Goal: Information Seeking & Learning: Learn about a topic

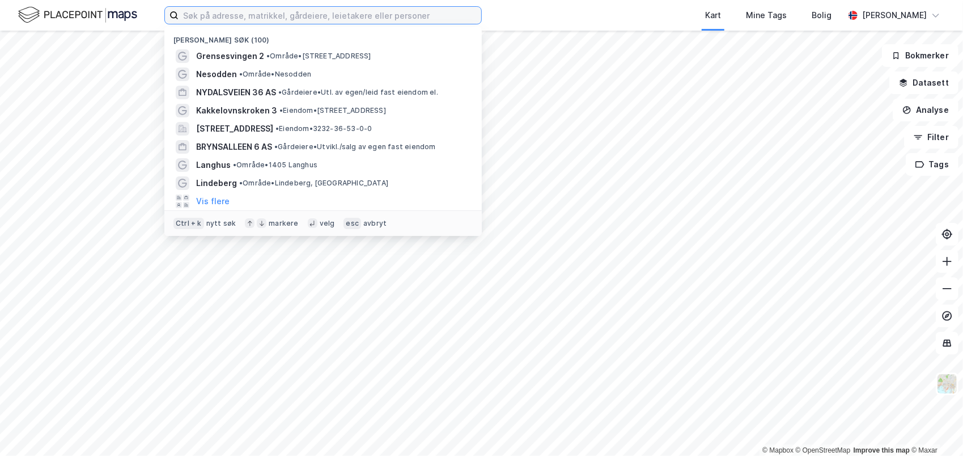
click at [290, 15] on input at bounding box center [329, 15] width 303 height 17
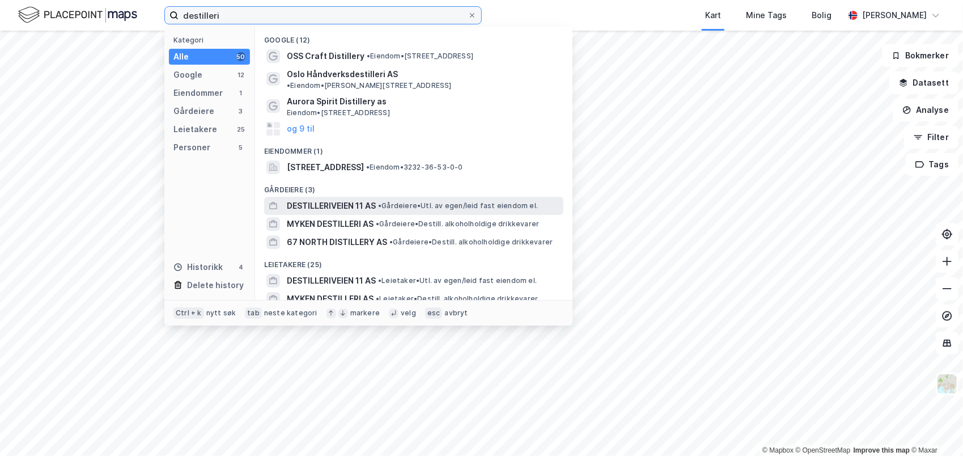
type input "destilleri"
click at [337, 199] on span "DESTILLERIVEIEN 11 AS" at bounding box center [331, 206] width 89 height 14
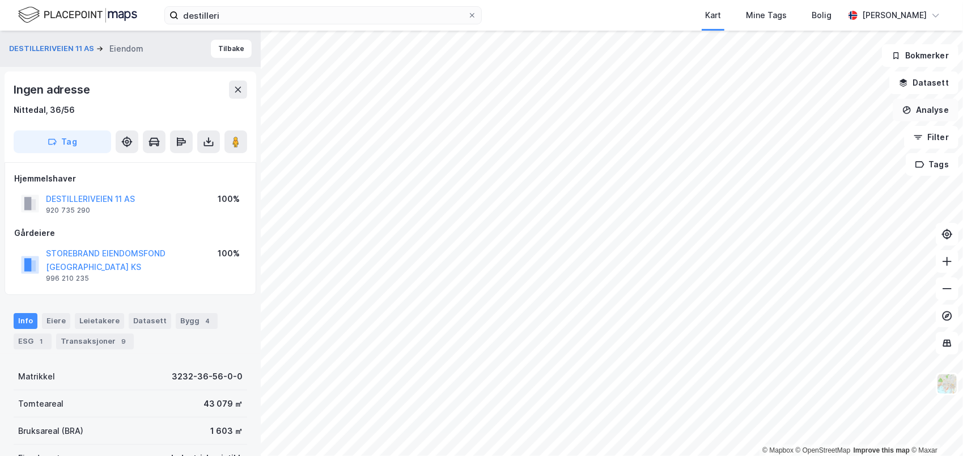
click at [925, 112] on button "Analyse" at bounding box center [925, 110] width 66 height 23
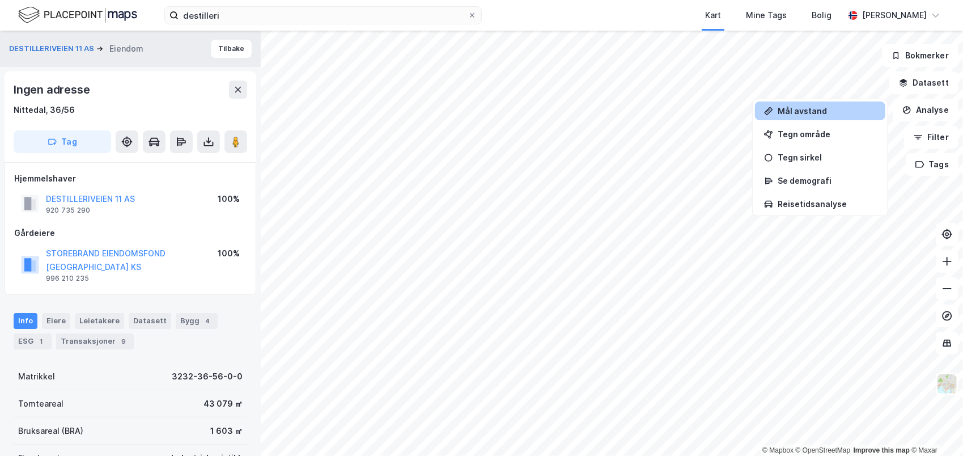
click at [802, 113] on div "Mål avstand" at bounding box center [826, 111] width 99 height 10
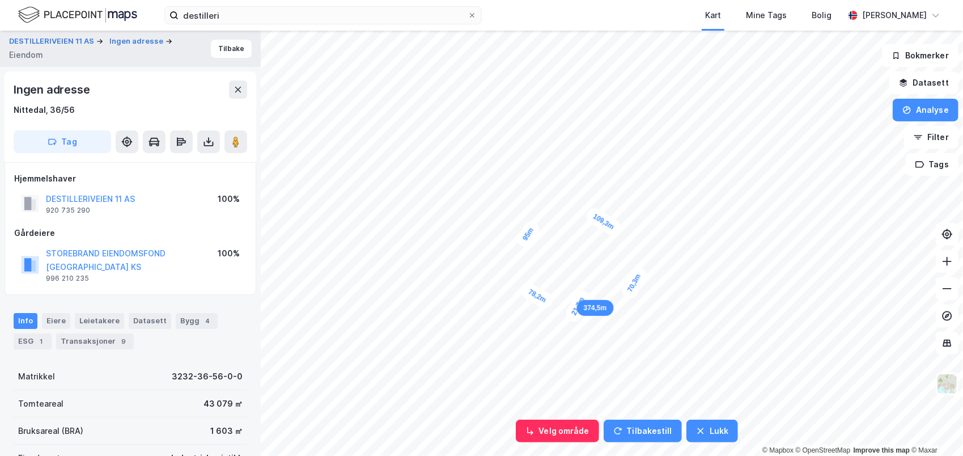
click at [584, 296] on div "21,7m" at bounding box center [577, 306] width 29 height 36
click at [555, 428] on button "Velg område" at bounding box center [557, 430] width 83 height 23
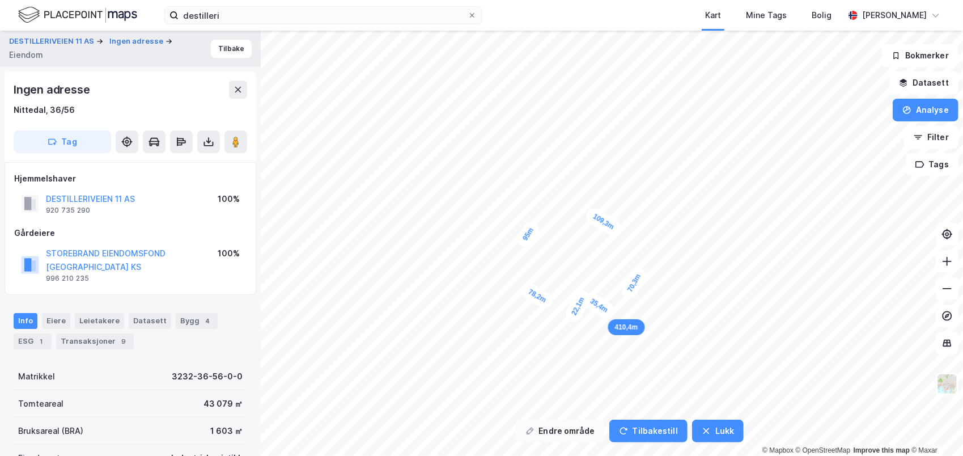
click at [555, 428] on button "Endre område" at bounding box center [560, 430] width 89 height 23
click at [572, 426] on button "Velg område" at bounding box center [557, 430] width 83 height 23
click at [924, 107] on button "Analyse" at bounding box center [925, 110] width 66 height 23
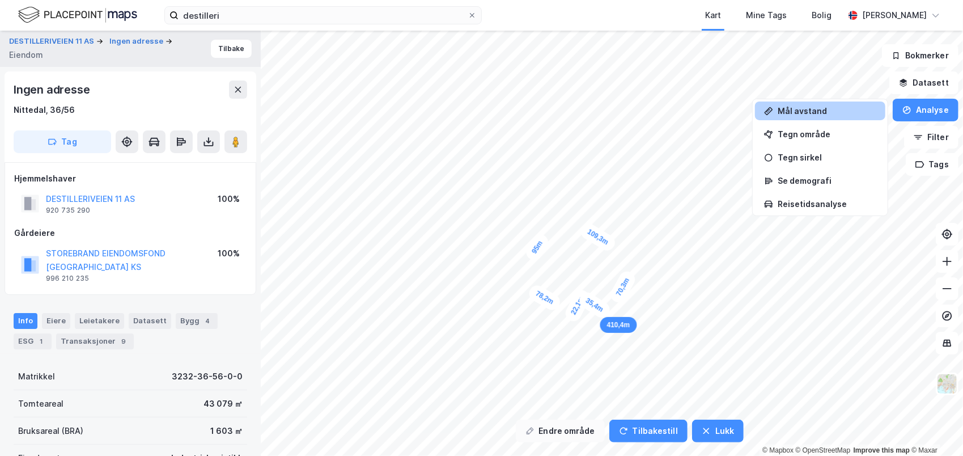
click at [577, 430] on button "Endre område" at bounding box center [560, 430] width 89 height 23
click at [626, 430] on button "Tilbakestill" at bounding box center [642, 430] width 78 height 23
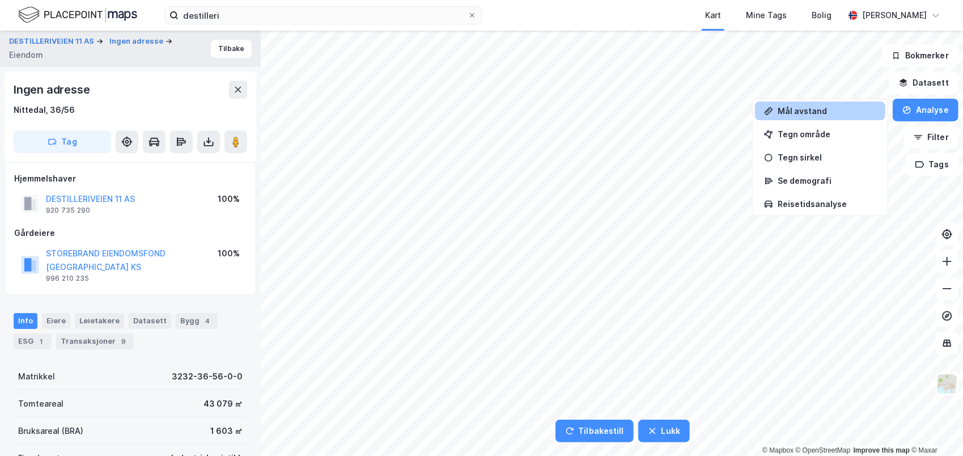
click at [793, 107] on div "Mål avstand" at bounding box center [826, 111] width 99 height 10
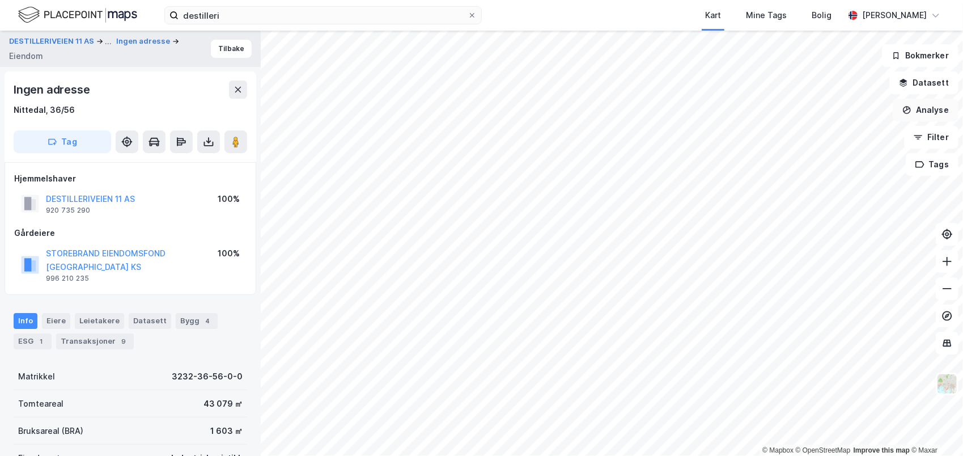
click at [933, 109] on button "Analyse" at bounding box center [925, 110] width 66 height 23
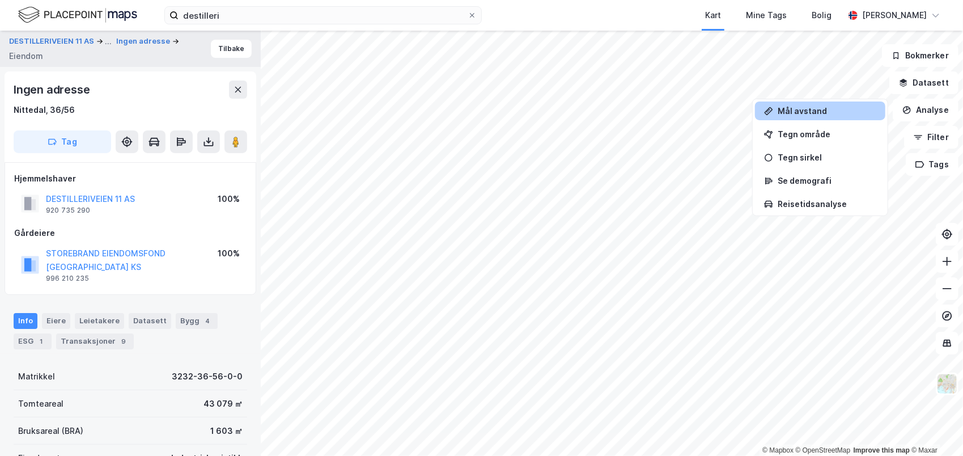
click at [789, 112] on div "Mål avstand" at bounding box center [826, 111] width 99 height 10
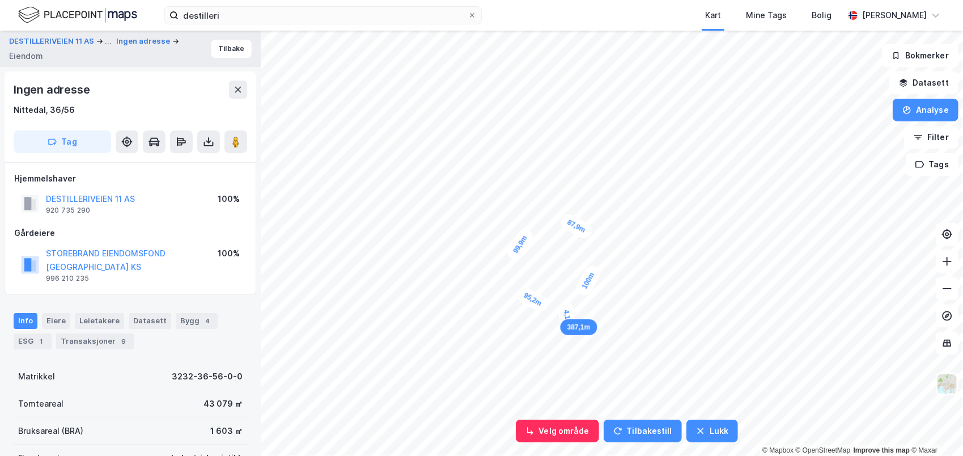
click at [567, 315] on div "4,1m" at bounding box center [567, 316] width 20 height 31
click at [568, 424] on button "Velg område" at bounding box center [557, 430] width 83 height 23
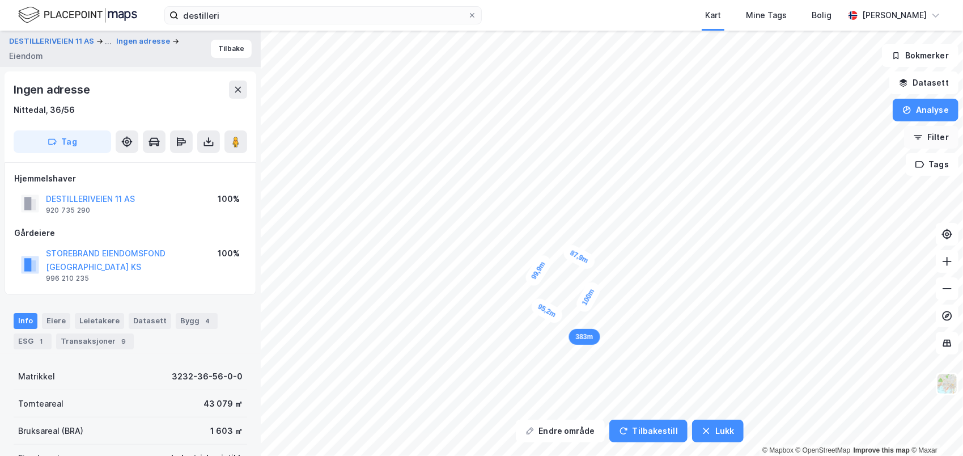
click at [928, 142] on button "Filter" at bounding box center [931, 137] width 54 height 23
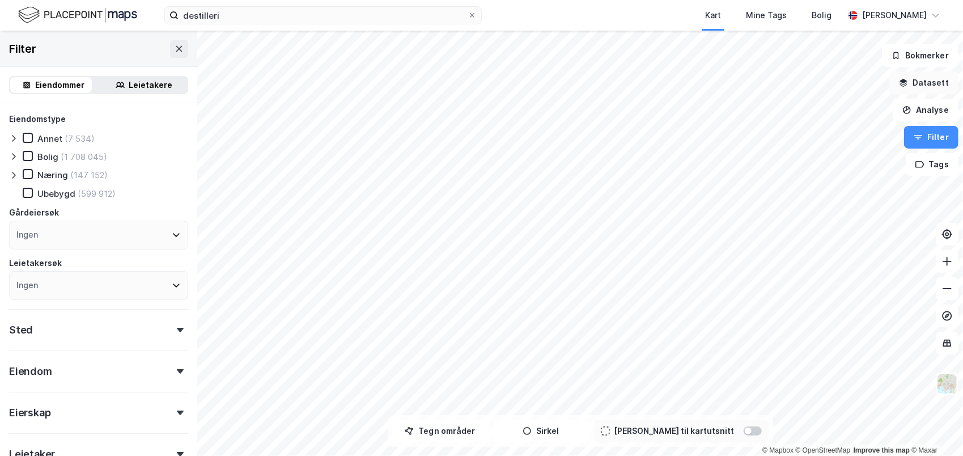
click at [932, 83] on button "Datasett" at bounding box center [923, 82] width 69 height 23
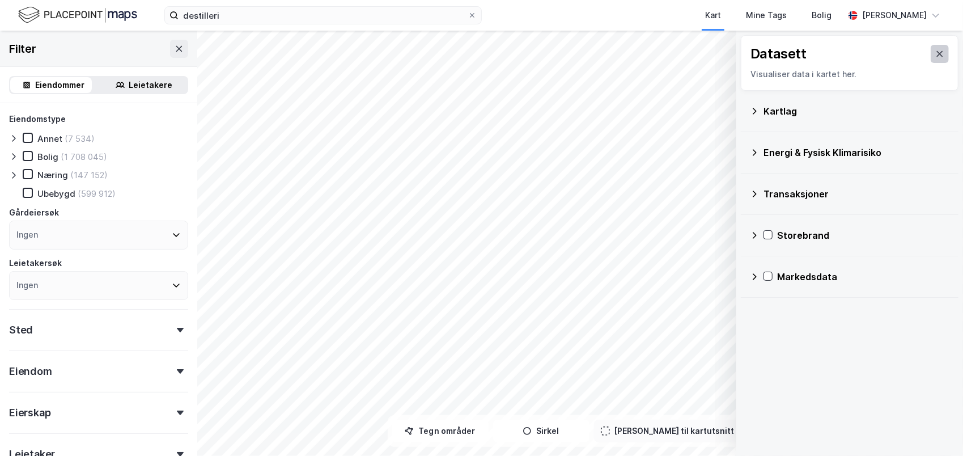
click at [935, 52] on icon at bounding box center [939, 53] width 9 height 9
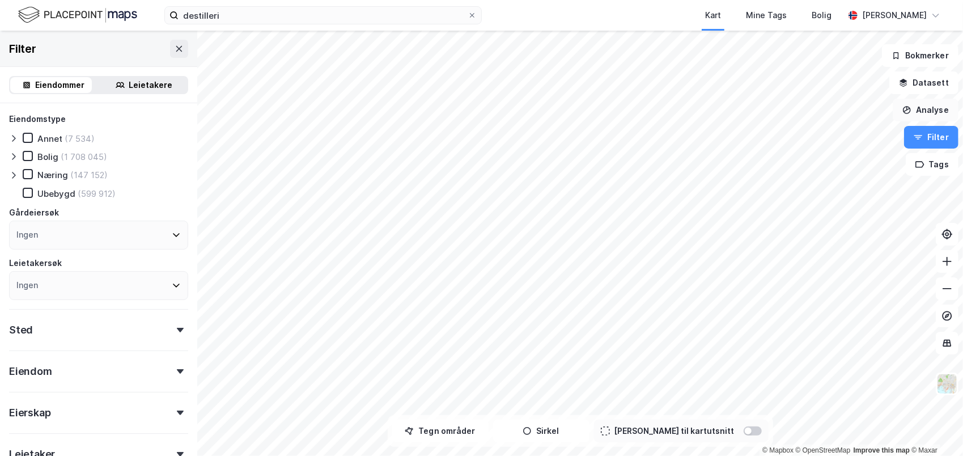
click at [928, 110] on button "Analyse" at bounding box center [925, 110] width 66 height 23
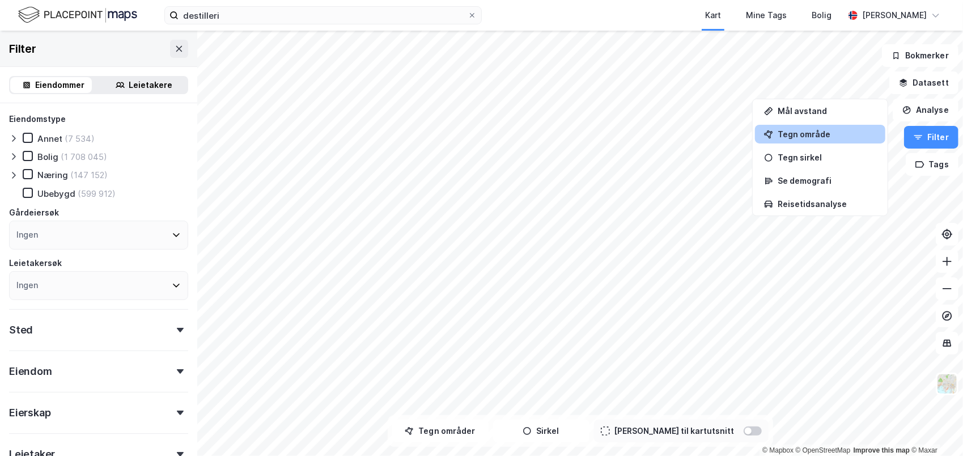
click at [790, 133] on div "Tegn område" at bounding box center [826, 134] width 99 height 10
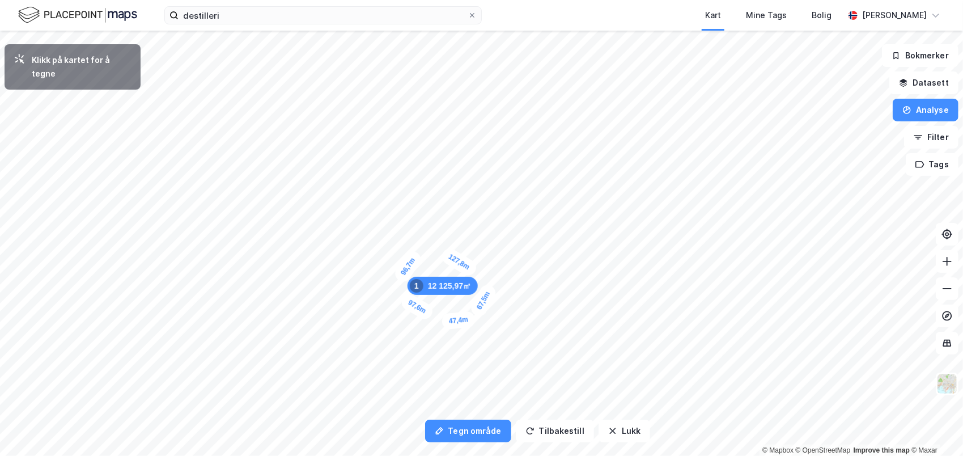
click at [443, 322] on div "47,4m" at bounding box center [458, 320] width 34 height 19
click at [452, 308] on div "37,4m" at bounding box center [462, 314] width 36 height 29
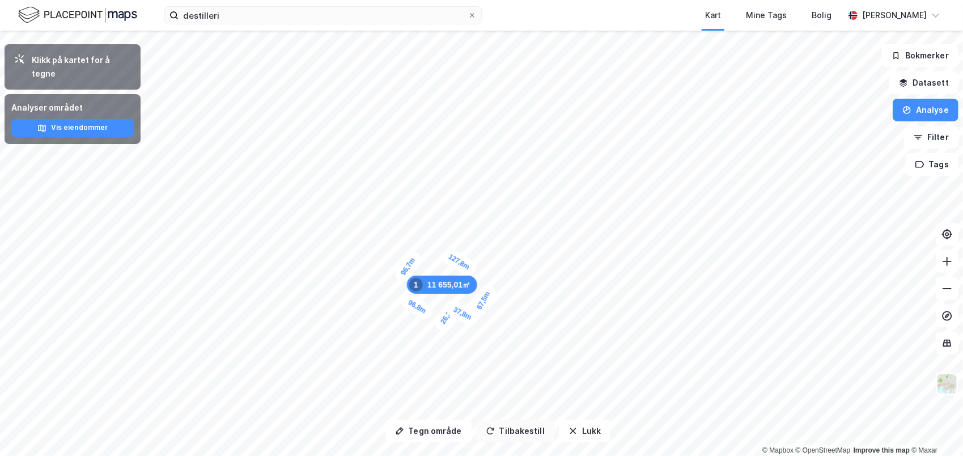
click at [504, 432] on button "Tilbakestill" at bounding box center [515, 430] width 78 height 23
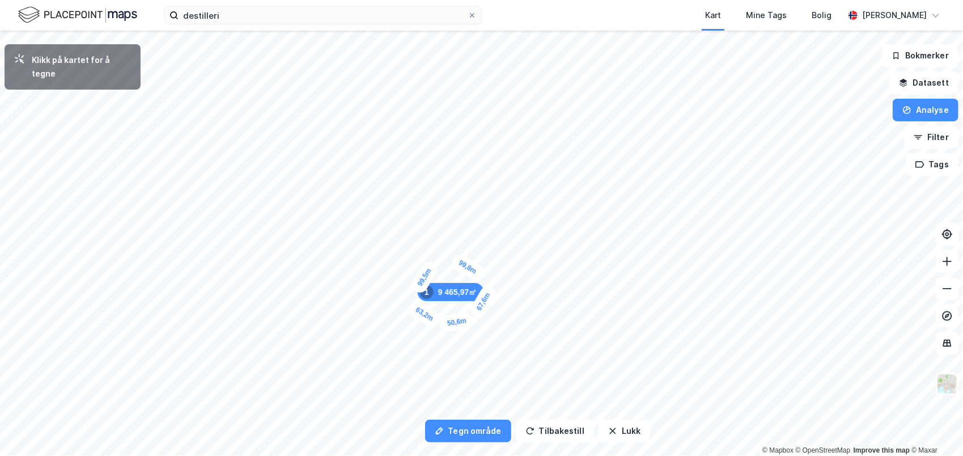
click at [441, 325] on div "50,6m" at bounding box center [456, 321] width 35 height 21
click at [452, 308] on div "37m" at bounding box center [463, 313] width 32 height 27
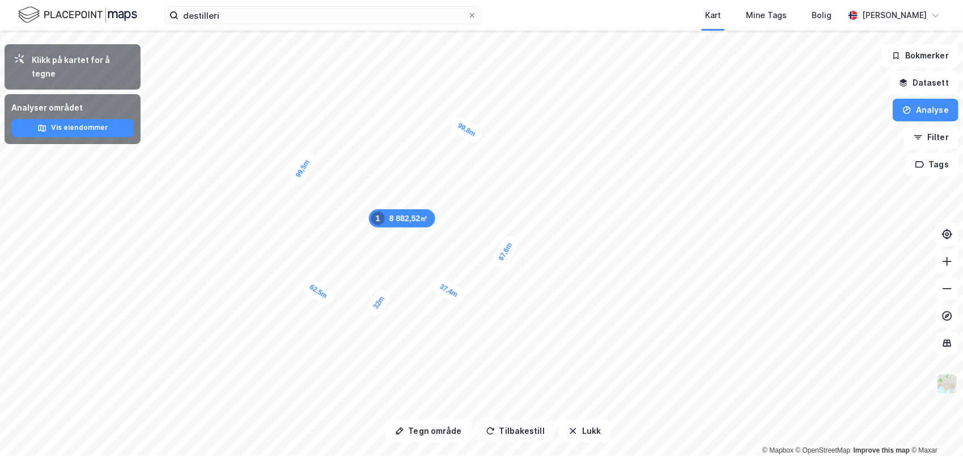
click at [526, 431] on button "Tilbakestill" at bounding box center [515, 430] width 78 height 23
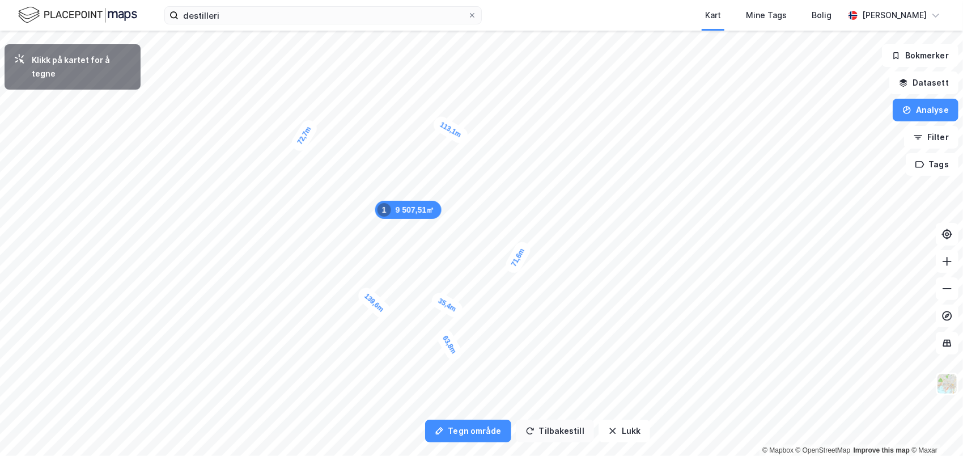
click at [543, 426] on button "Tilbakestill" at bounding box center [555, 430] width 78 height 23
click at [544, 425] on button "Tilbakestill" at bounding box center [555, 430] width 78 height 23
click at [548, 424] on button "Tilbakestill" at bounding box center [555, 430] width 78 height 23
click at [537, 428] on button "Tilbakestill" at bounding box center [555, 430] width 78 height 23
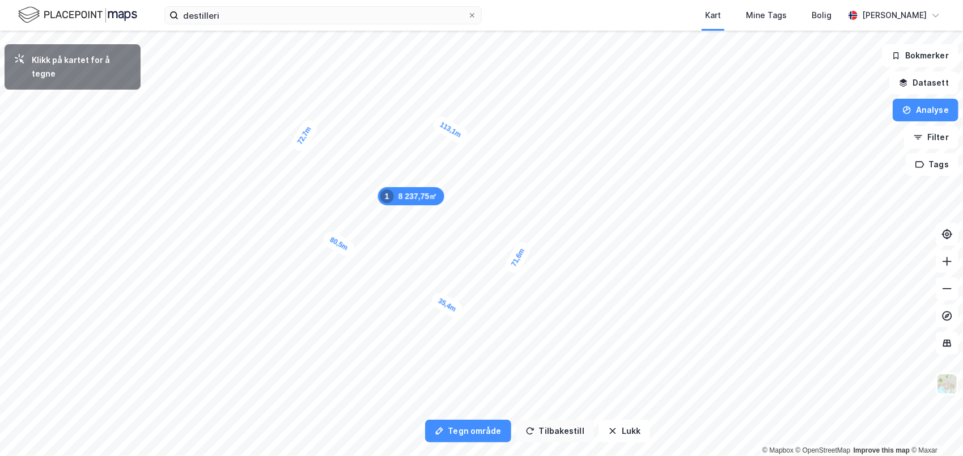
click at [537, 428] on button "Tilbakestill" at bounding box center [555, 430] width 78 height 23
click at [618, 430] on button "Lukk" at bounding box center [624, 430] width 52 height 23
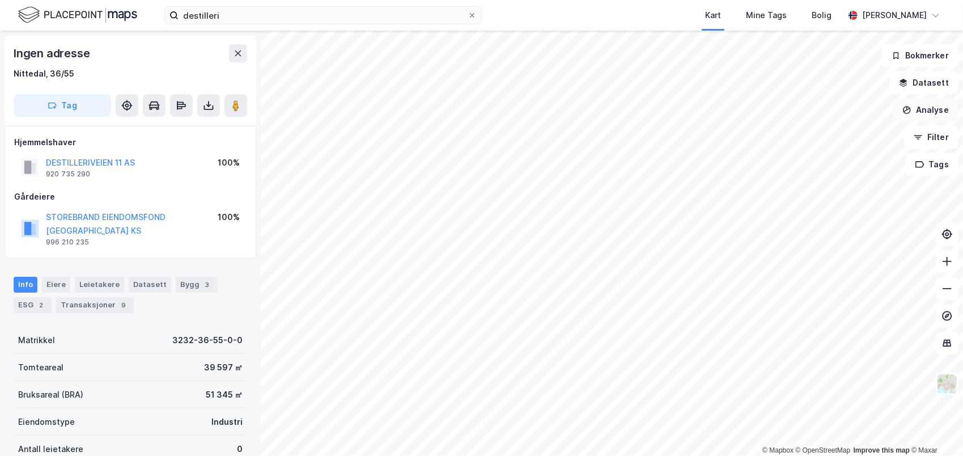
click at [918, 114] on button "Analyse" at bounding box center [925, 110] width 66 height 23
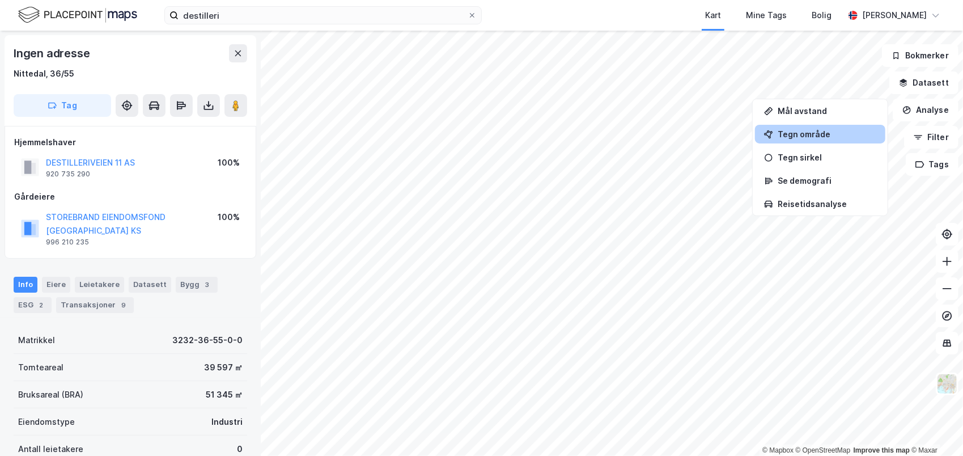
click at [790, 129] on div "Tegn område" at bounding box center [826, 134] width 99 height 10
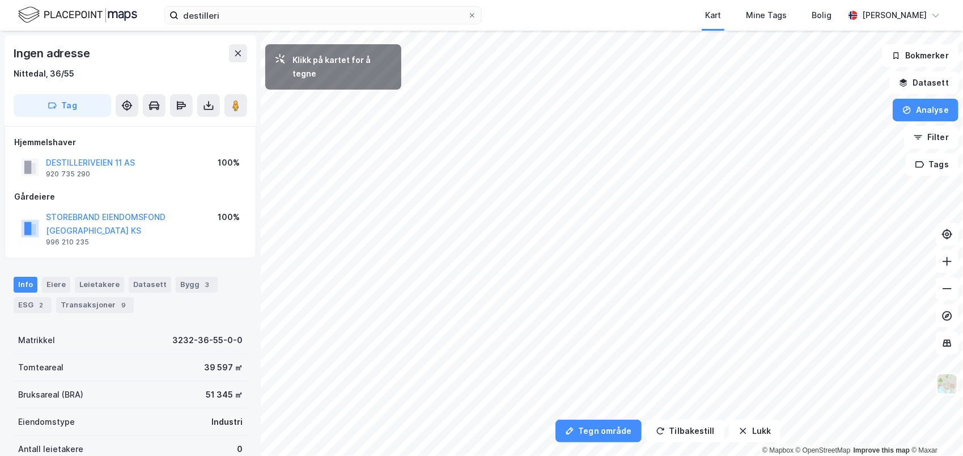
click at [501, 455] on html "destilleri Kart Mine Tags [PERSON_NAME] [PERSON_NAME] Tegn område Tilbakestill …" at bounding box center [481, 228] width 963 height 456
click at [685, 430] on button "Tilbakestill" at bounding box center [685, 430] width 78 height 23
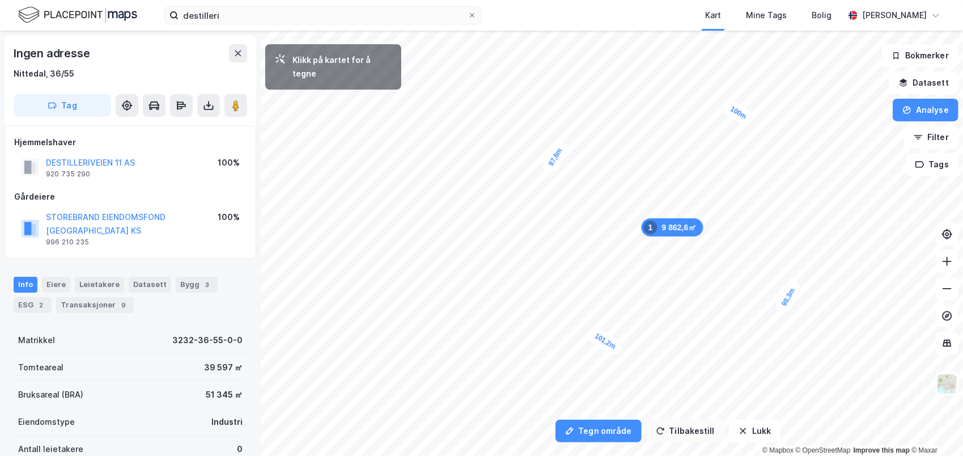
click at [685, 430] on button "Tilbakestill" at bounding box center [685, 430] width 78 height 23
click at [746, 426] on button "Lukk" at bounding box center [755, 430] width 52 height 23
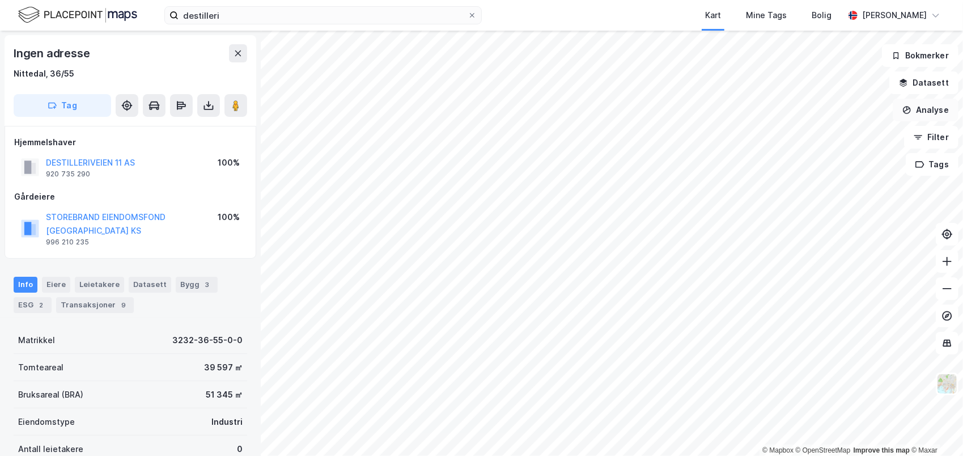
click at [929, 107] on button "Analyse" at bounding box center [925, 110] width 66 height 23
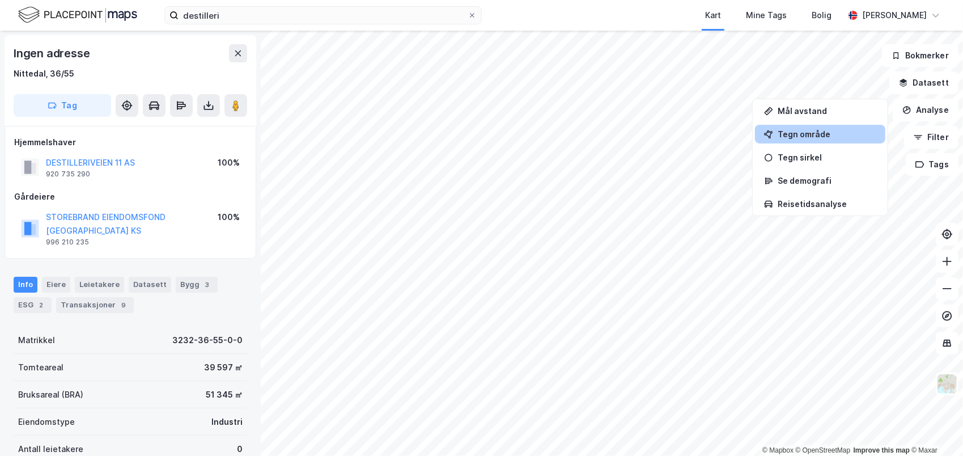
click at [792, 131] on div "Tegn område" at bounding box center [826, 134] width 99 height 10
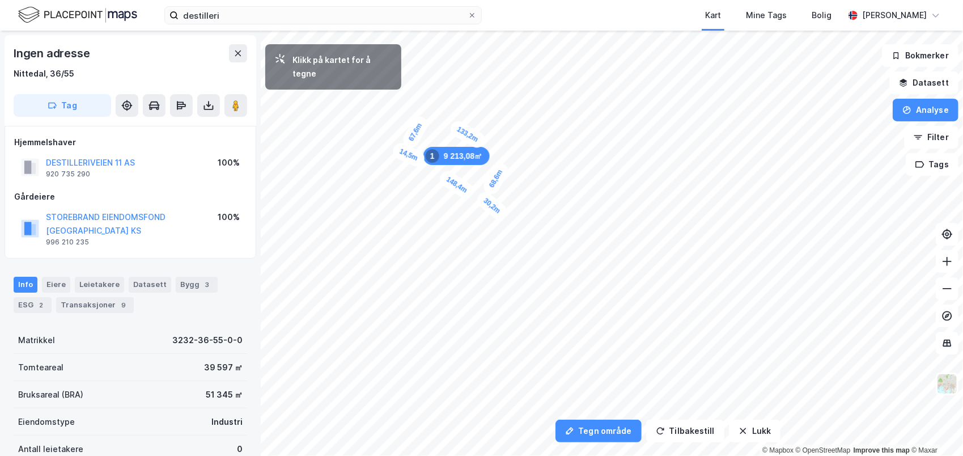
drag, startPoint x: 450, startPoint y: 253, endPoint x: 483, endPoint y: 189, distance: 71.7
click at [483, 189] on div "30,2m" at bounding box center [492, 205] width 36 height 33
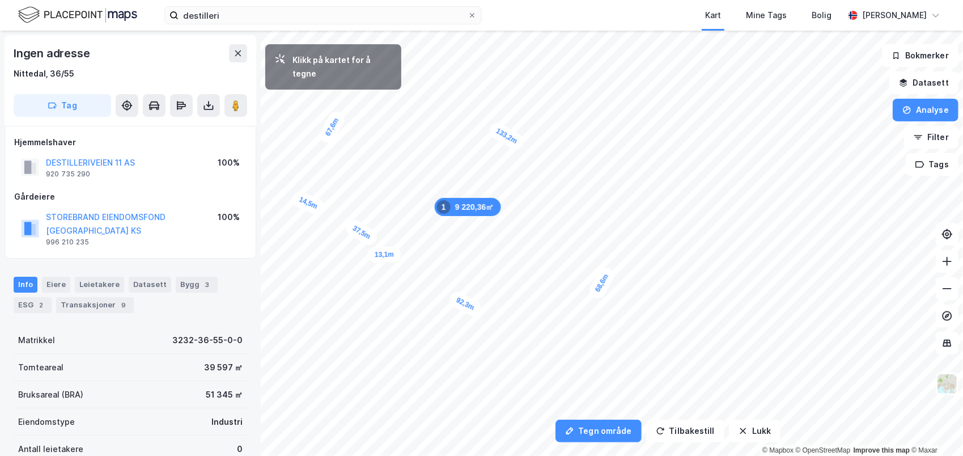
drag, startPoint x: 422, startPoint y: 134, endPoint x: 369, endPoint y: 255, distance: 131.5
click at [369, 255] on div "13,1m" at bounding box center [384, 254] width 33 height 16
click at [748, 426] on button "Lukk" at bounding box center [755, 430] width 52 height 23
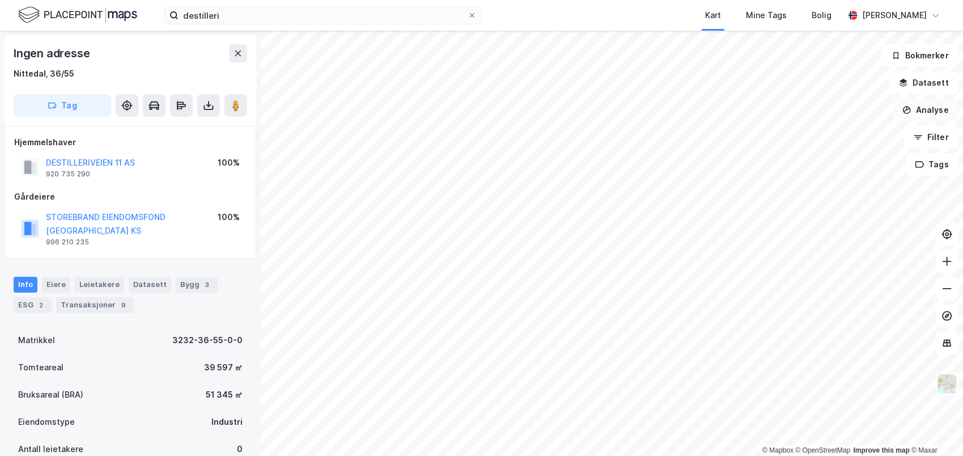
click at [938, 109] on button "Analyse" at bounding box center [925, 110] width 66 height 23
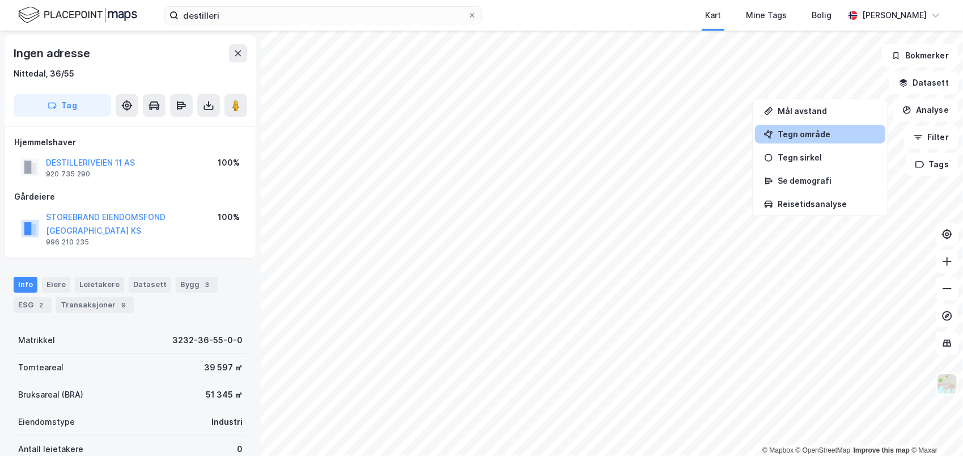
click at [807, 134] on div "Tegn område" at bounding box center [826, 134] width 99 height 10
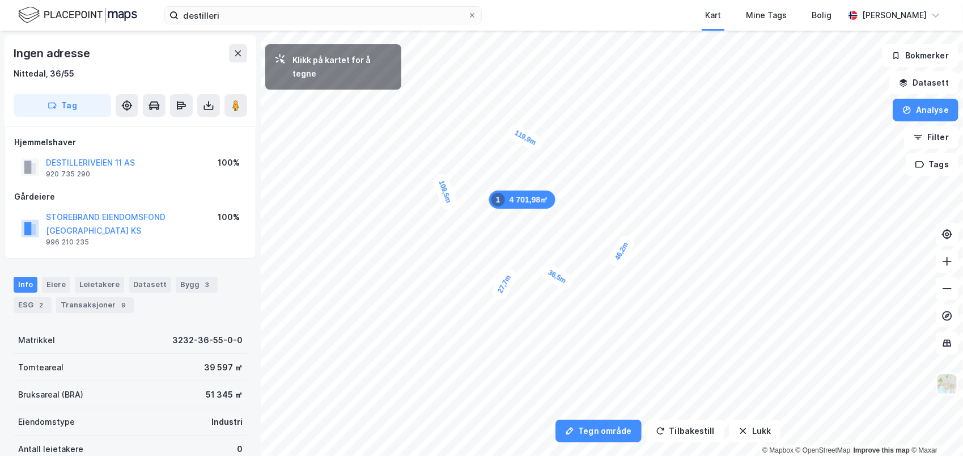
click at [399, 73] on div "Klikk på kartet for å tegne" at bounding box center [333, 66] width 136 height 45
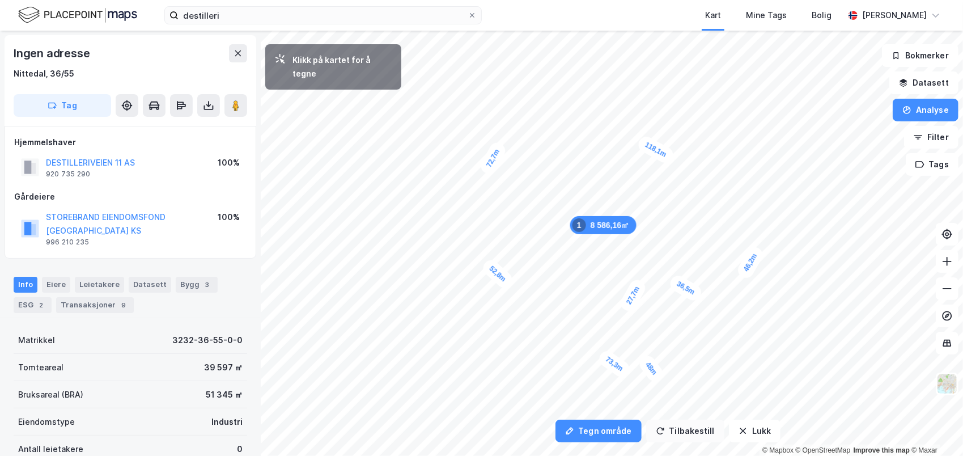
click at [692, 431] on button "Tilbakestill" at bounding box center [685, 430] width 78 height 23
click at [746, 427] on button "Lukk" at bounding box center [755, 430] width 52 height 23
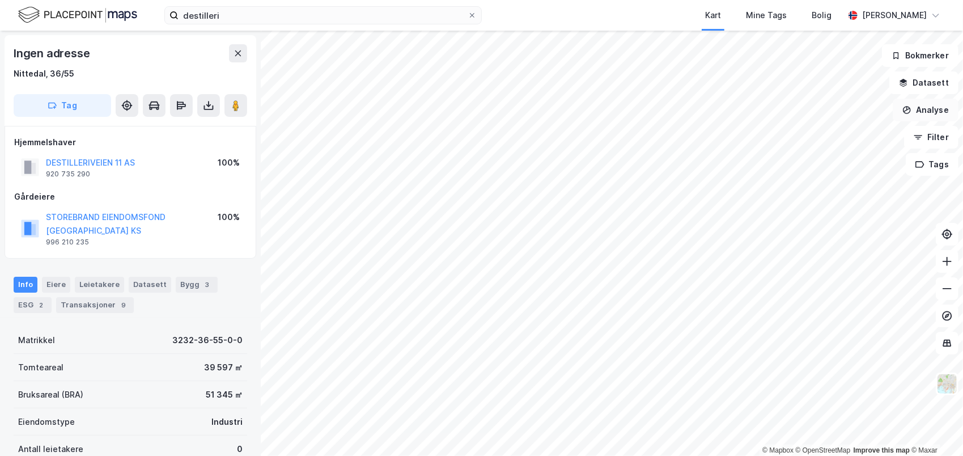
click at [924, 111] on button "Analyse" at bounding box center [925, 110] width 66 height 23
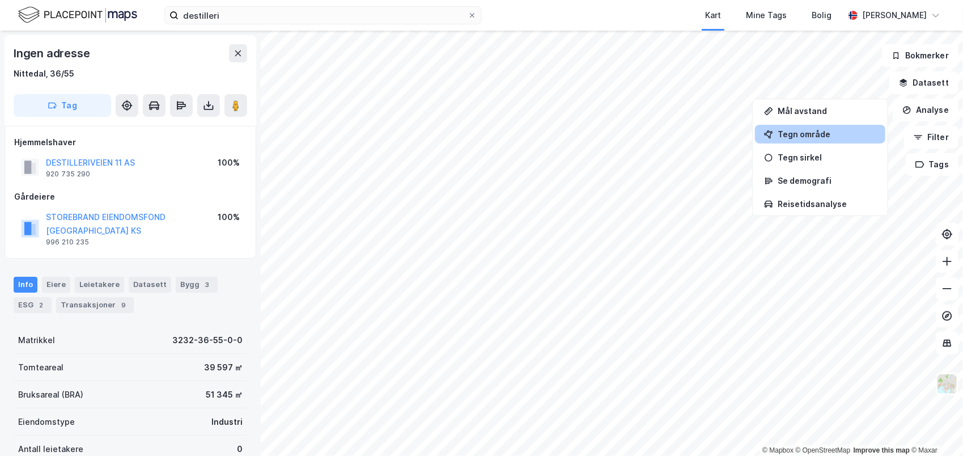
click at [817, 132] on div "Tegn område" at bounding box center [826, 134] width 99 height 10
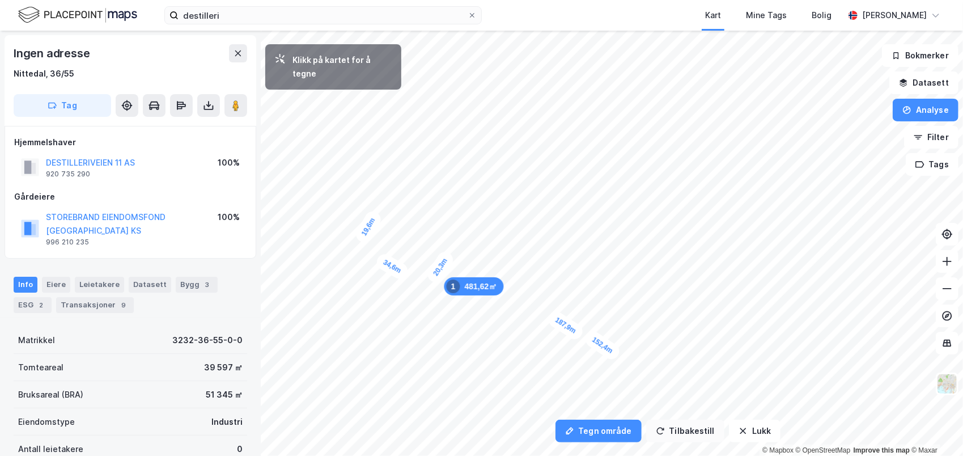
click at [686, 426] on button "Tilbakestill" at bounding box center [685, 430] width 78 height 23
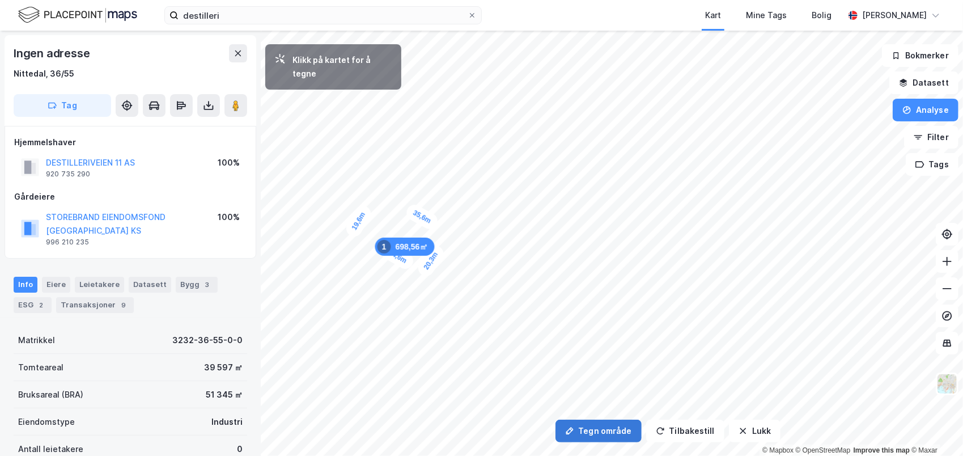
click at [596, 429] on button "Tegn område" at bounding box center [598, 430] width 86 height 23
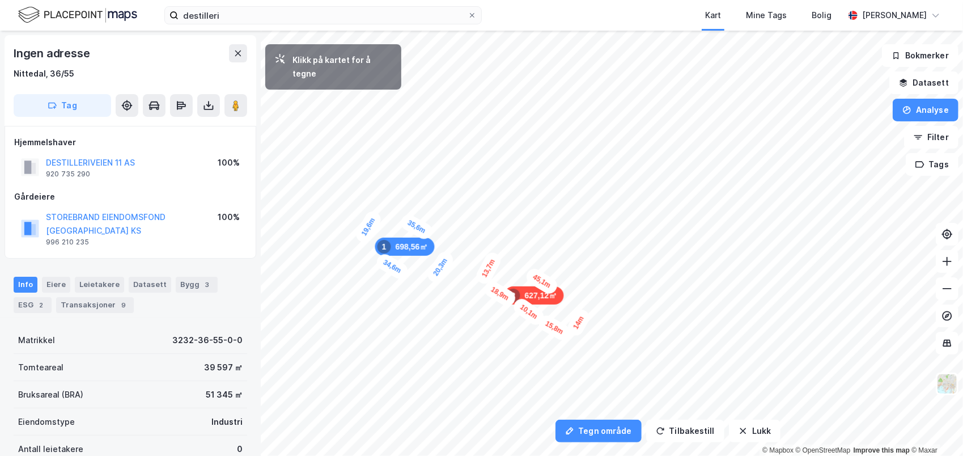
click at [519, 304] on div "10,1m" at bounding box center [529, 312] width 36 height 32
click at [586, 423] on button "Tegn område" at bounding box center [598, 430] width 86 height 23
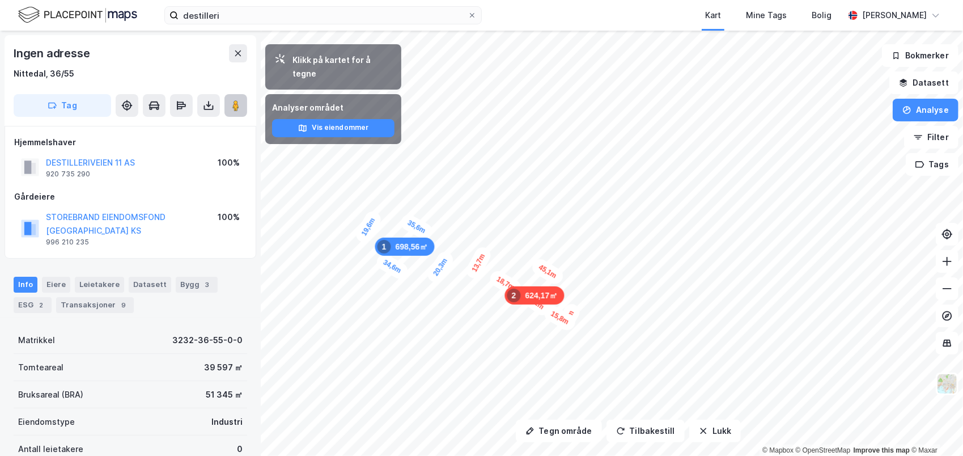
click at [236, 110] on image at bounding box center [235, 105] width 7 height 11
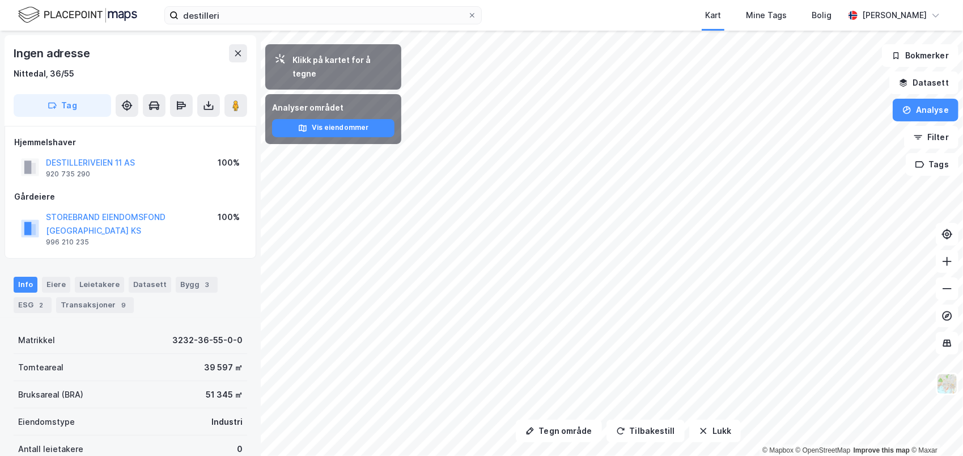
click at [309, 103] on div "Tegn område Tilbakestill Lukk Klikk på kartet for å tegne Analyser området Vis …" at bounding box center [481, 243] width 963 height 425
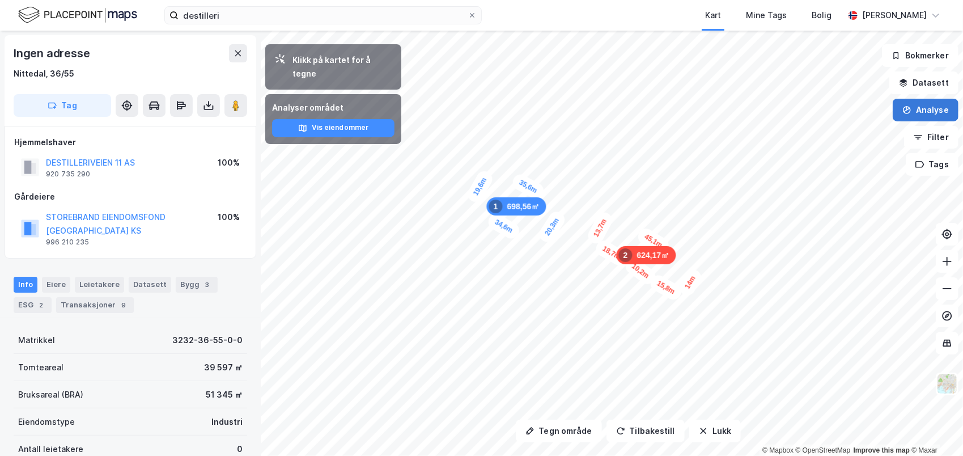
click at [925, 104] on button "Analyse" at bounding box center [925, 110] width 66 height 23
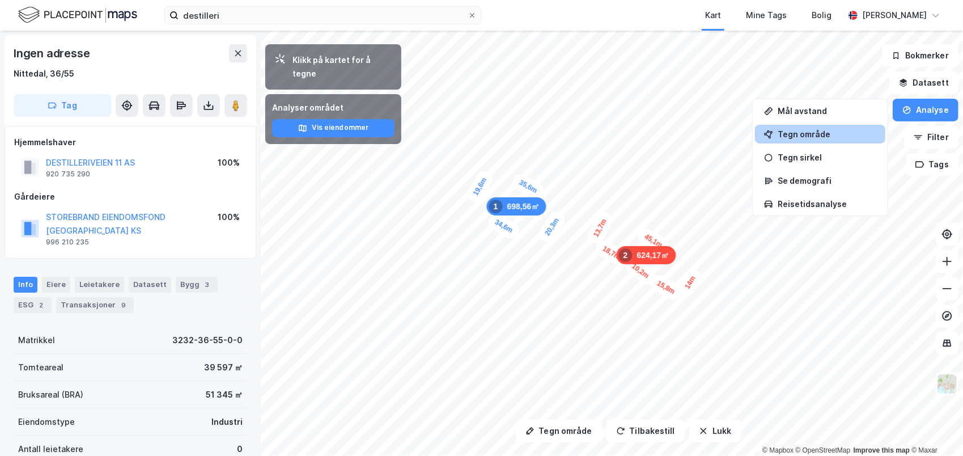
click at [811, 132] on div "Tegn område" at bounding box center [826, 134] width 99 height 10
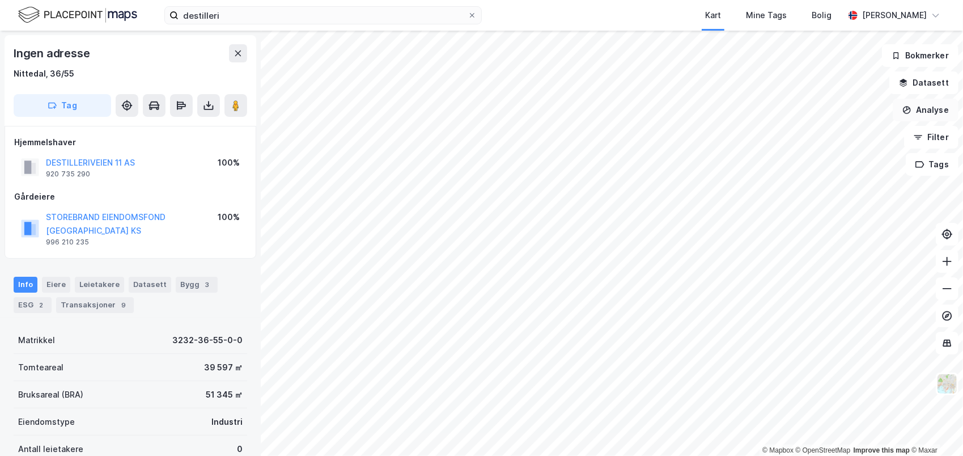
click at [928, 109] on button "Analyse" at bounding box center [925, 110] width 66 height 23
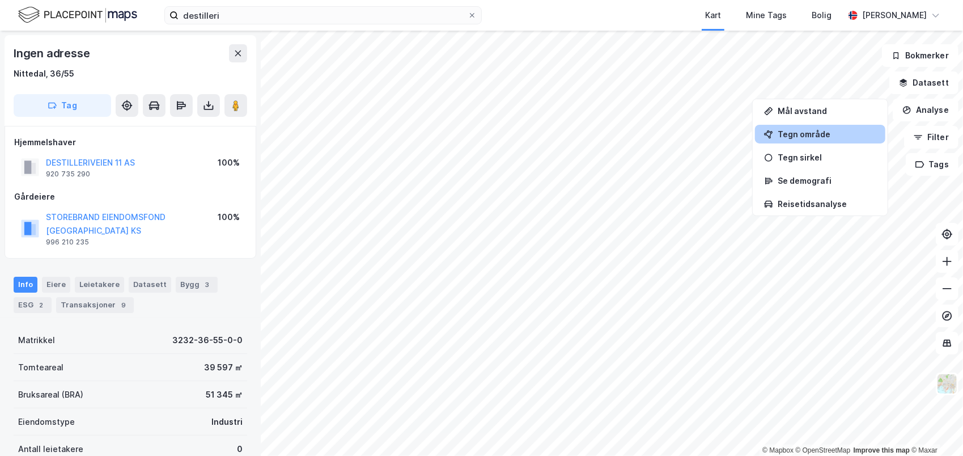
click at [791, 132] on div "Tegn område" at bounding box center [826, 134] width 99 height 10
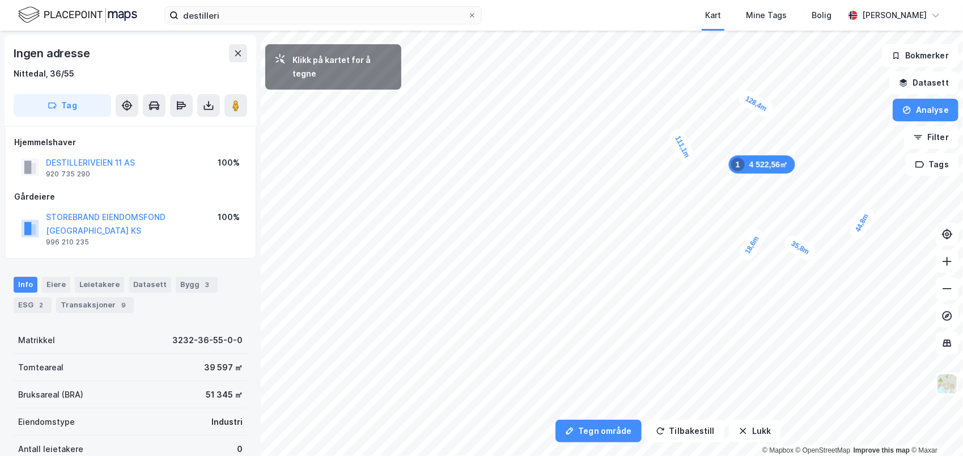
click at [629, 28] on div "Kart Mine Tags Bolig" at bounding box center [690, 15] width 308 height 31
